Goal: Transaction & Acquisition: Purchase product/service

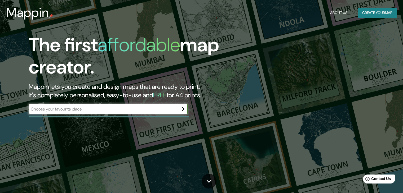
click at [158, 110] on input "text" at bounding box center [103, 109] width 148 height 6
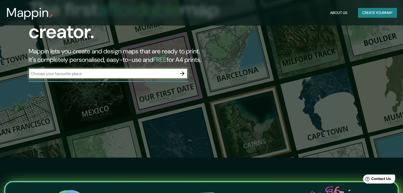
scroll to position [26, 0]
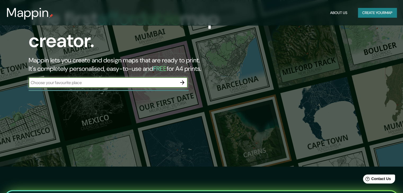
click at [73, 84] on input "text" at bounding box center [103, 83] width 148 height 6
type input "f"
drag, startPoint x: 90, startPoint y: 85, endPoint x: 19, endPoint y: 82, distance: 70.5
click at [19, 82] on div "The first affordable map creator. Mappin lets you create and design maps that a…" at bounding box center [129, 50] width 242 height 86
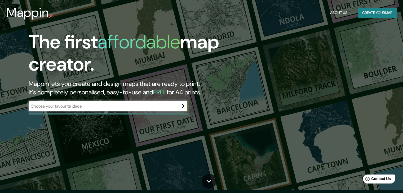
scroll to position [0, 0]
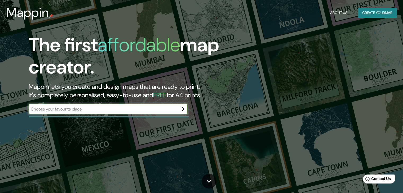
click at [124, 108] on input "text" at bounding box center [103, 109] width 148 height 6
type input "monterrey"
click at [184, 110] on icon "button" at bounding box center [182, 109] width 6 height 6
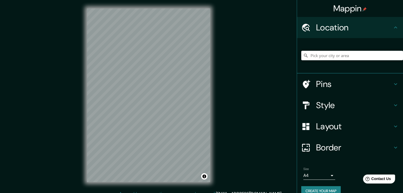
click at [324, 58] on input "Pick your city or area" at bounding box center [352, 56] width 102 height 10
click at [339, 54] on input "[GEOGRAPHIC_DATA], [GEOGRAPHIC_DATA], [GEOGRAPHIC_DATA]" at bounding box center [352, 56] width 102 height 10
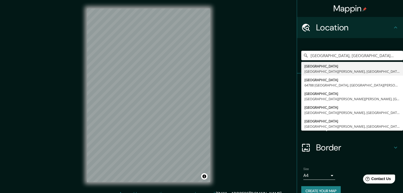
drag, startPoint x: 377, startPoint y: 57, endPoint x: 293, endPoint y: 53, distance: 83.8
click at [297, 53] on div "Monterrey, Nuevo León, México Monterrey Nuevo León, México Monterrey 64788 Mont…" at bounding box center [350, 55] width 106 height 35
paste input "Jesús González Ortega Ote. No. 171"
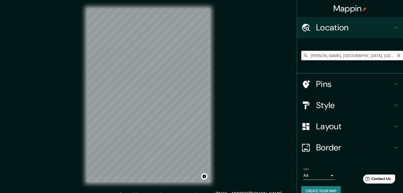
type input "González Ortega, Zacatecas, México"
click at [397, 56] on icon "Clear" at bounding box center [398, 55] width 3 height 3
click at [370, 56] on input "Pick your city or area" at bounding box center [352, 56] width 102 height 10
click at [318, 54] on input "Pick your city or area" at bounding box center [352, 56] width 102 height 10
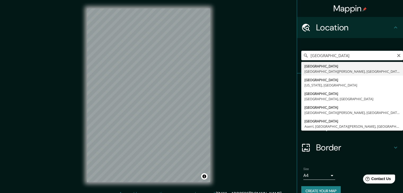
type input "[GEOGRAPHIC_DATA], [GEOGRAPHIC_DATA], [GEOGRAPHIC_DATA]"
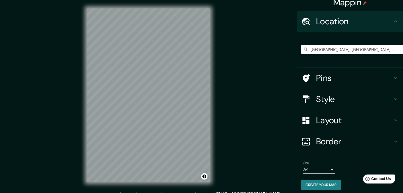
scroll to position [9, 0]
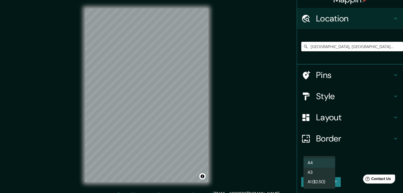
click at [321, 166] on body "Mappin Location Monterrey, Nuevo León, México Pins Style Layout Border Choose a…" at bounding box center [201, 96] width 403 height 193
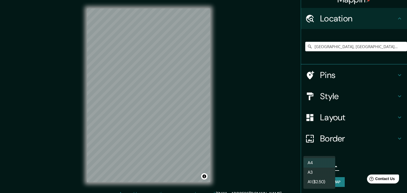
click at [325, 172] on li "A3" at bounding box center [319, 173] width 32 height 10
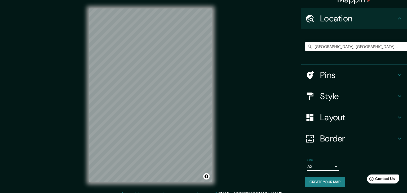
click at [323, 167] on body "Mappin Location Monterrey, Nuevo León, México Pins Style Layout Border Choose a…" at bounding box center [203, 96] width 407 height 193
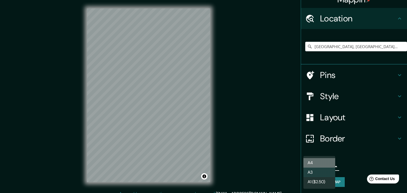
click at [321, 162] on li "A4" at bounding box center [319, 163] width 32 height 10
type input "single"
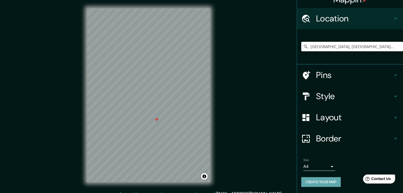
click at [326, 179] on button "Create your map" at bounding box center [320, 182] width 39 height 10
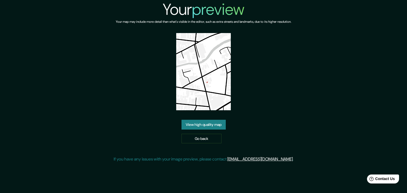
click at [208, 81] on img at bounding box center [203, 71] width 55 height 77
click at [203, 137] on link "Go back" at bounding box center [201, 139] width 40 height 10
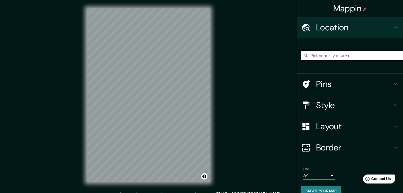
click at [328, 56] on input "Pick your city or area" at bounding box center [352, 56] width 102 height 10
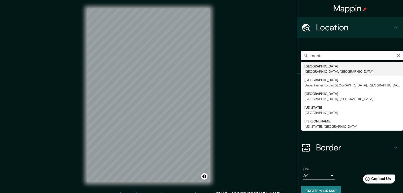
type input "[GEOGRAPHIC_DATA], [GEOGRAPHIC_DATA], [GEOGRAPHIC_DATA]"
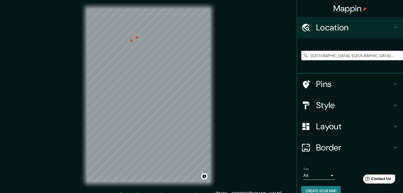
click at [130, 42] on div at bounding box center [131, 41] width 4 height 4
click at [326, 189] on button "Create your map" at bounding box center [320, 191] width 39 height 10
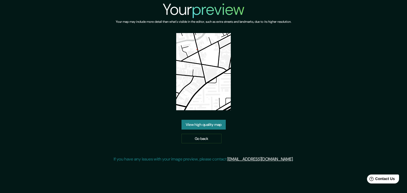
click at [211, 126] on link "View high quality map" at bounding box center [203, 125] width 44 height 10
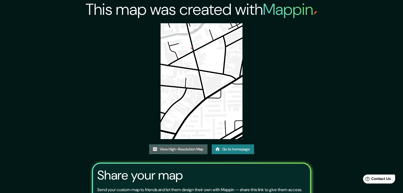
click at [181, 150] on link "View High-Resolution Map" at bounding box center [178, 150] width 58 height 10
